Goal: Download file/media

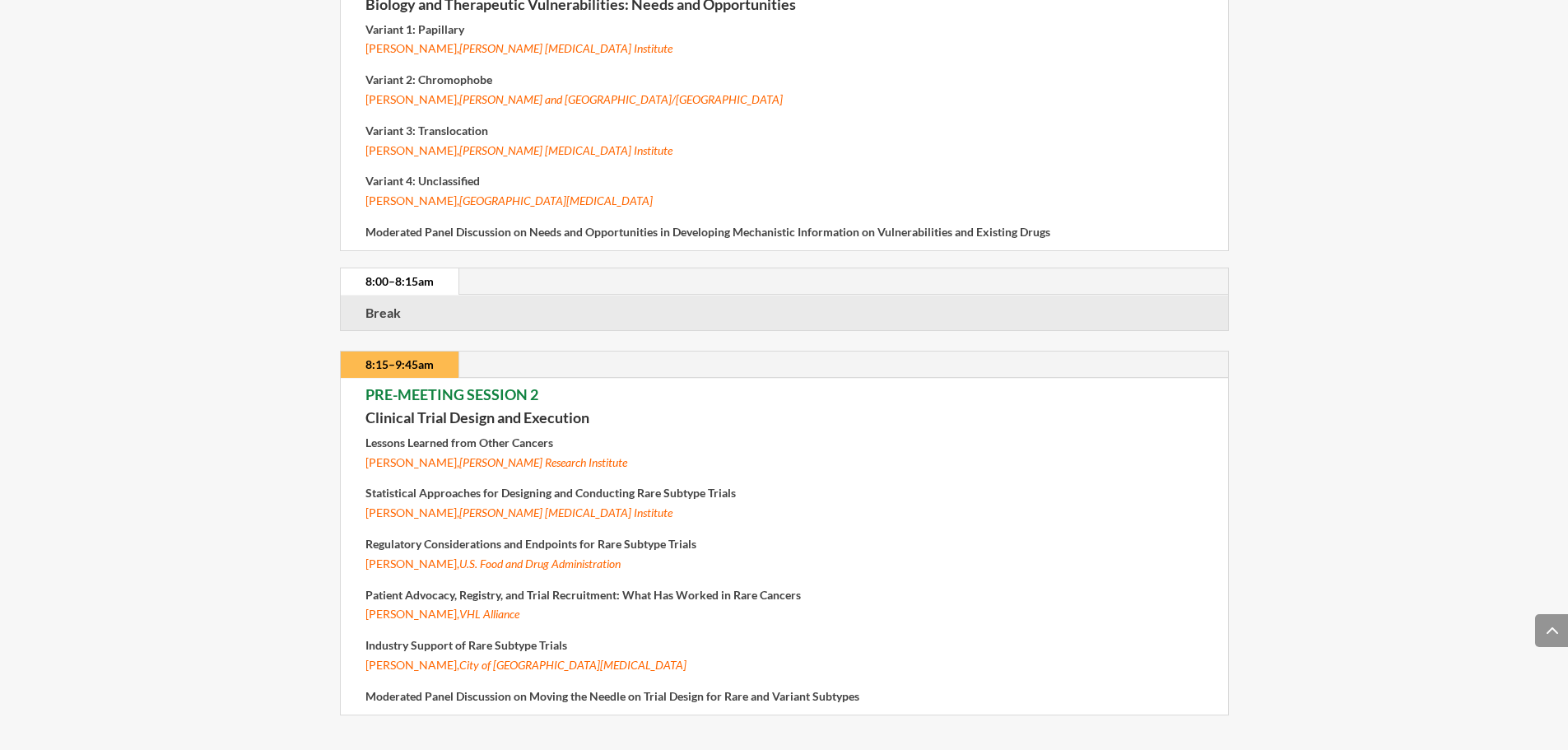
scroll to position [856, 0]
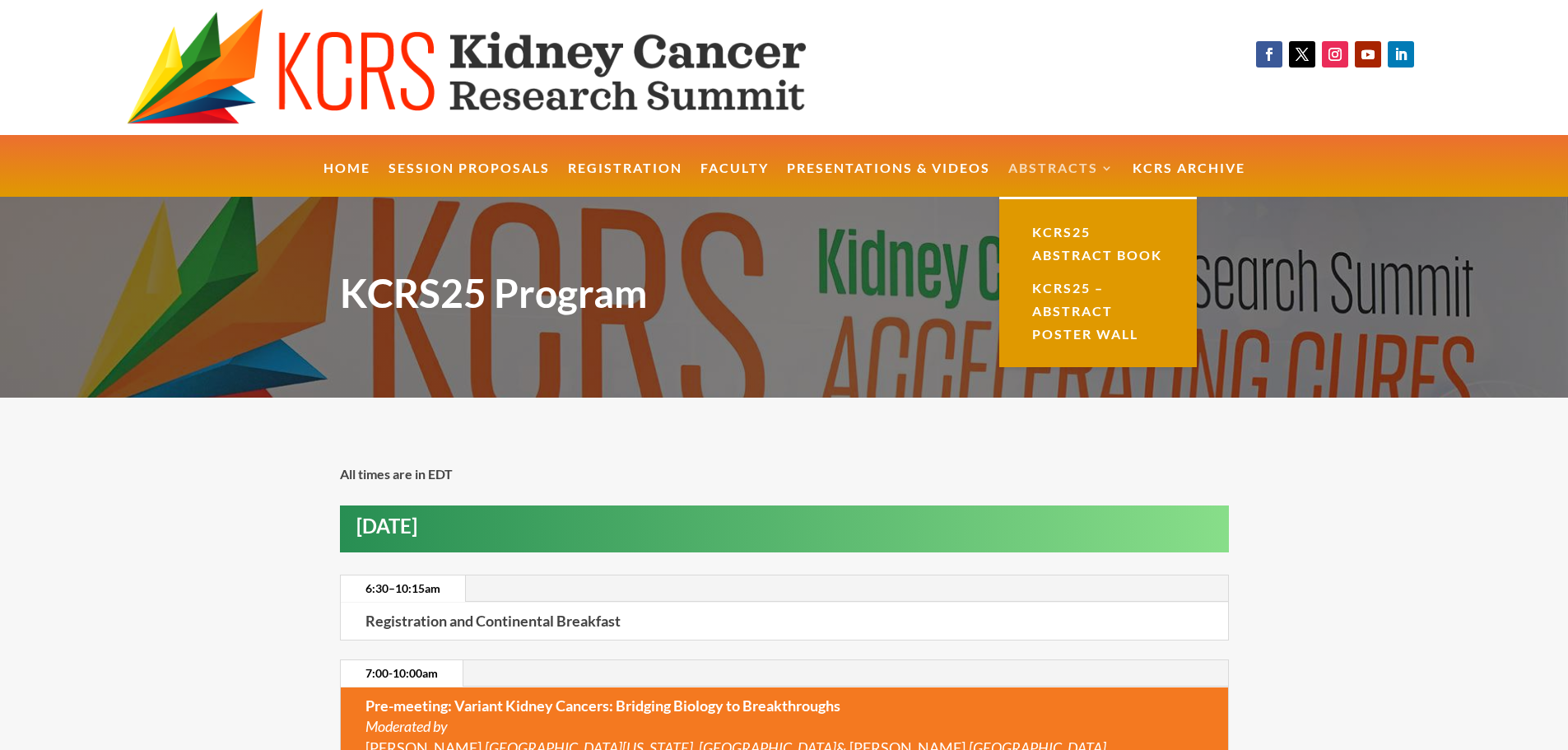
click at [1057, 166] on link "Abstracts" at bounding box center [1061, 180] width 107 height 36
click at [1063, 253] on link "KCRS25 Abstract Book" at bounding box center [1098, 243] width 165 height 56
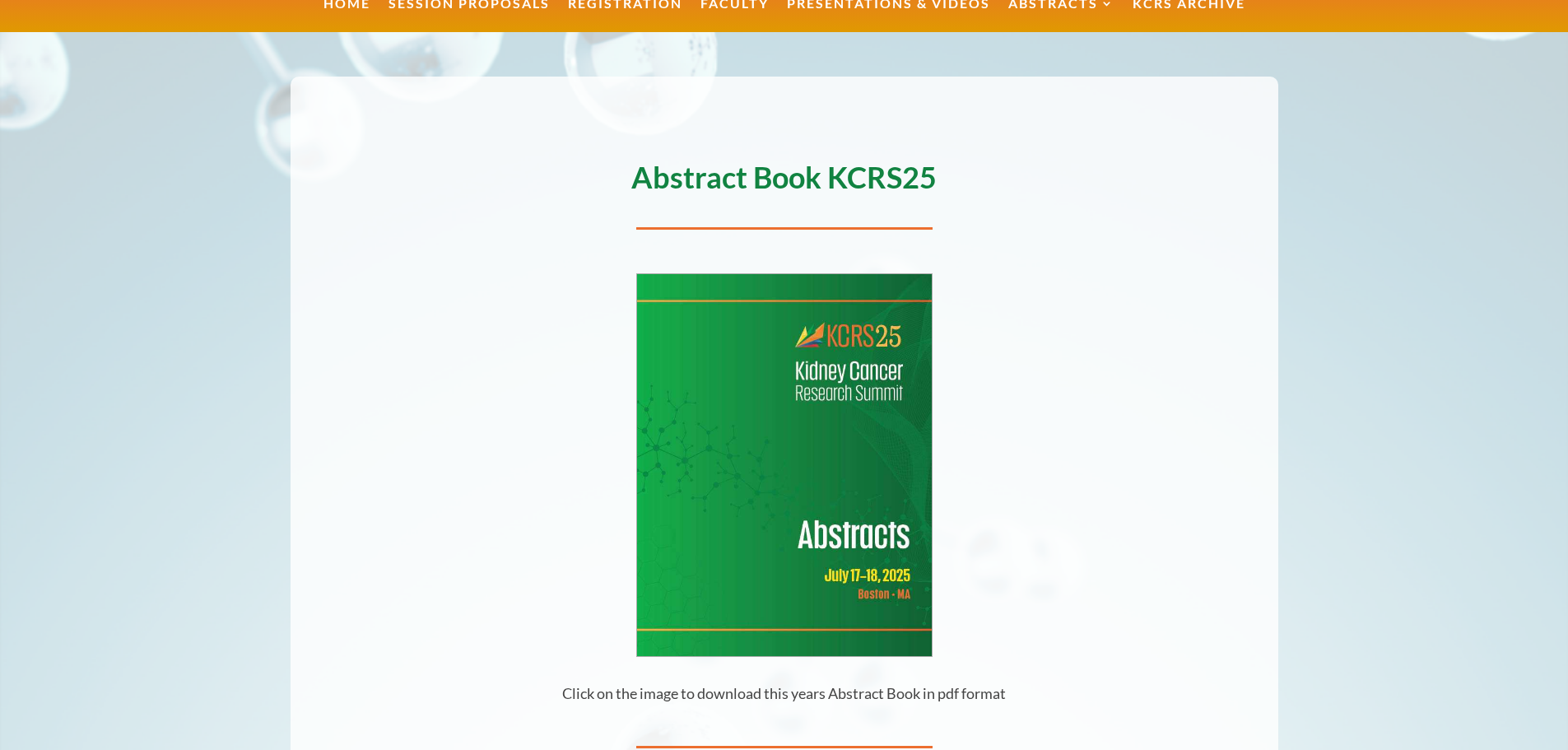
scroll to position [197, 0]
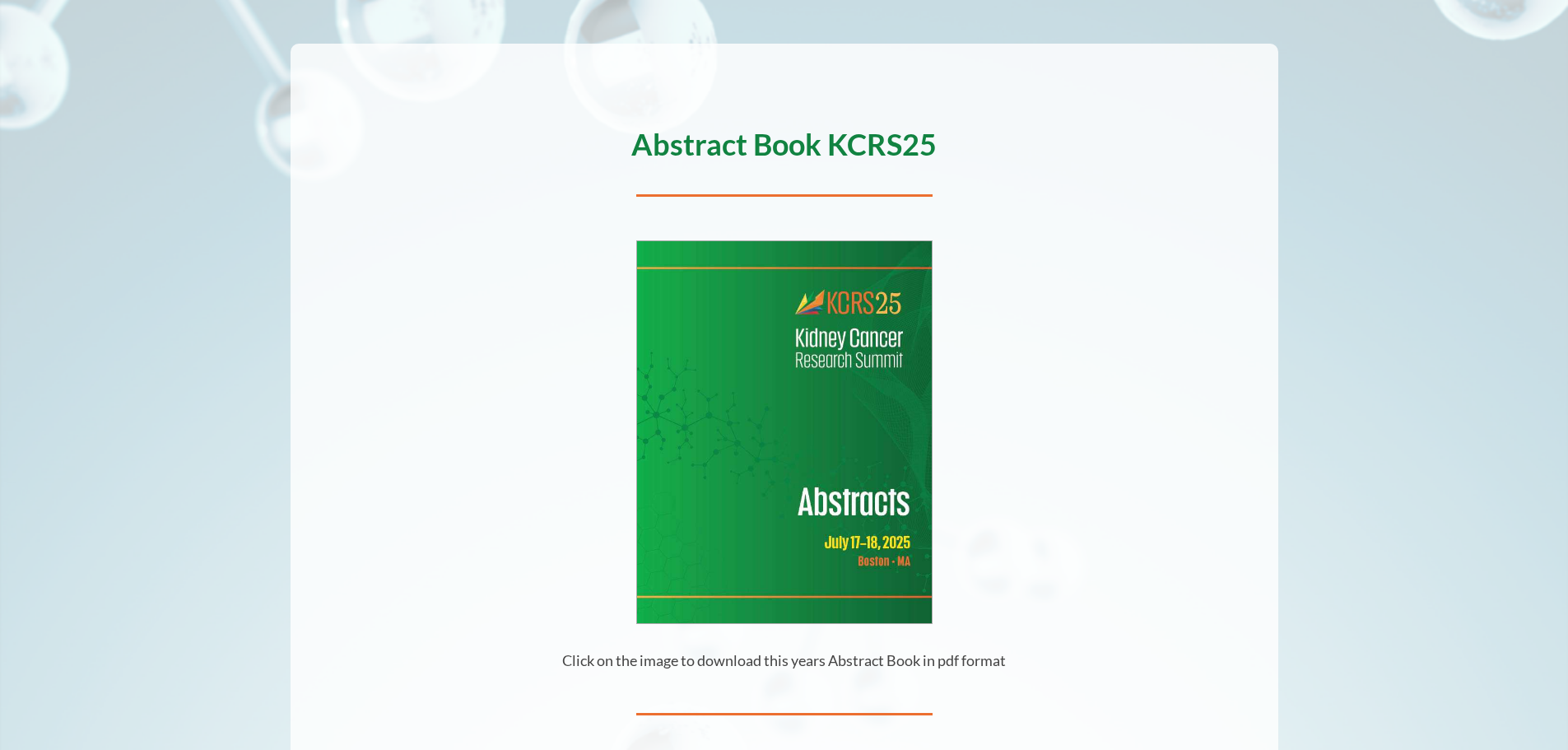
click at [836, 417] on img at bounding box center [784, 432] width 294 height 381
